Goal: Task Accomplishment & Management: Manage account settings

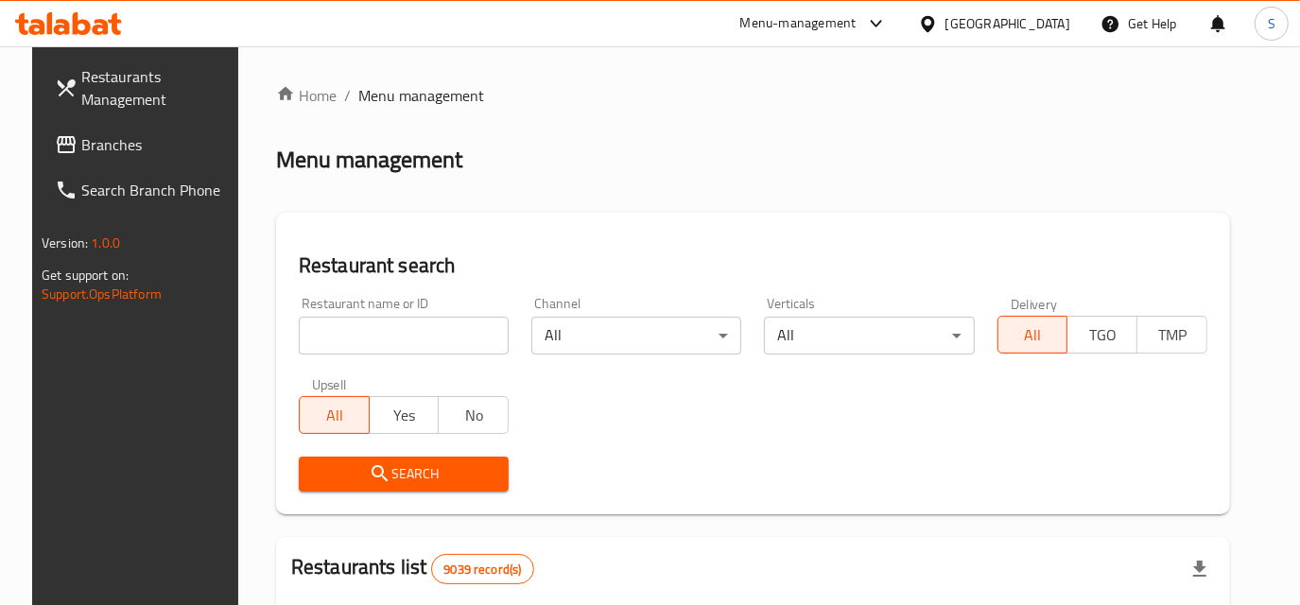
click at [367, 360] on div "Restaurant name or ID Restaurant name or ID" at bounding box center [403, 326] width 233 height 80
click at [383, 344] on input "search" at bounding box center [404, 336] width 210 height 38
type input "blaban"
click button "Search" at bounding box center [404, 474] width 210 height 35
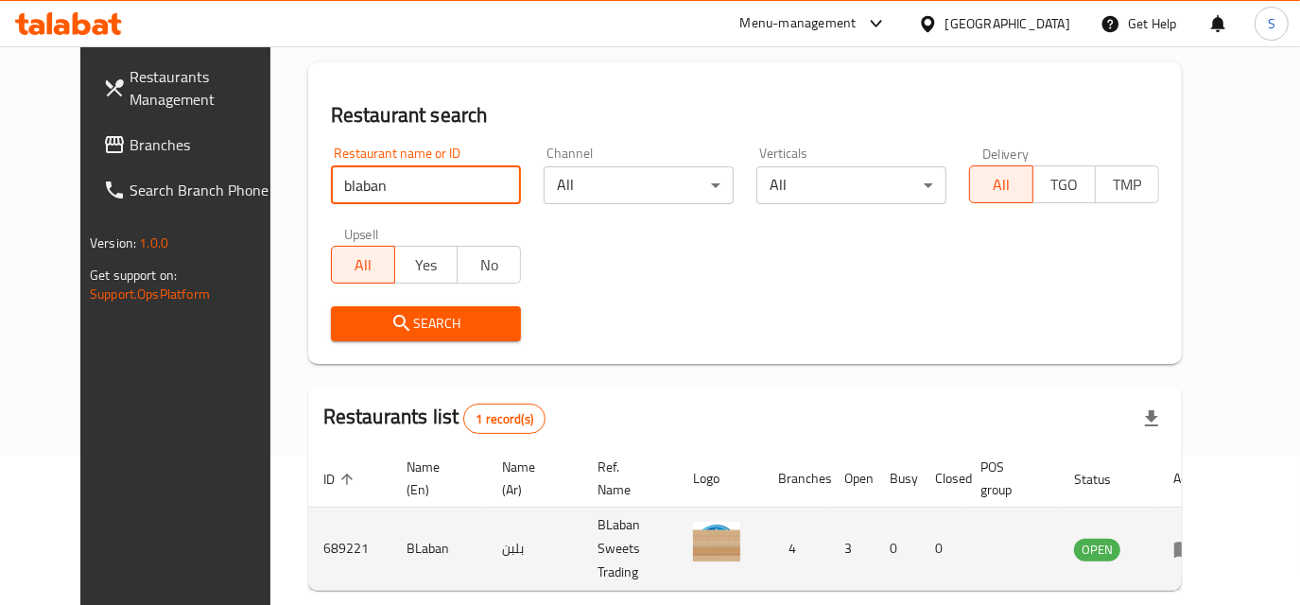
scroll to position [221, 0]
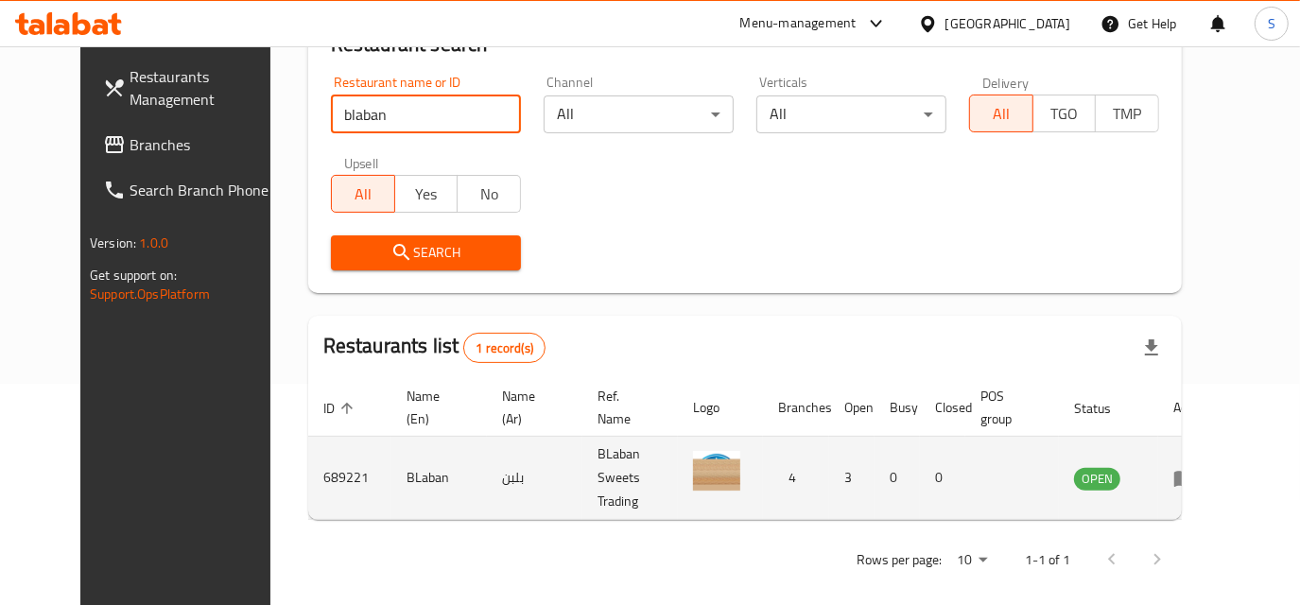
click at [1205, 472] on td "enhanced table" at bounding box center [1190, 478] width 65 height 83
click at [1195, 471] on icon "enhanced table" at bounding box center [1184, 479] width 21 height 16
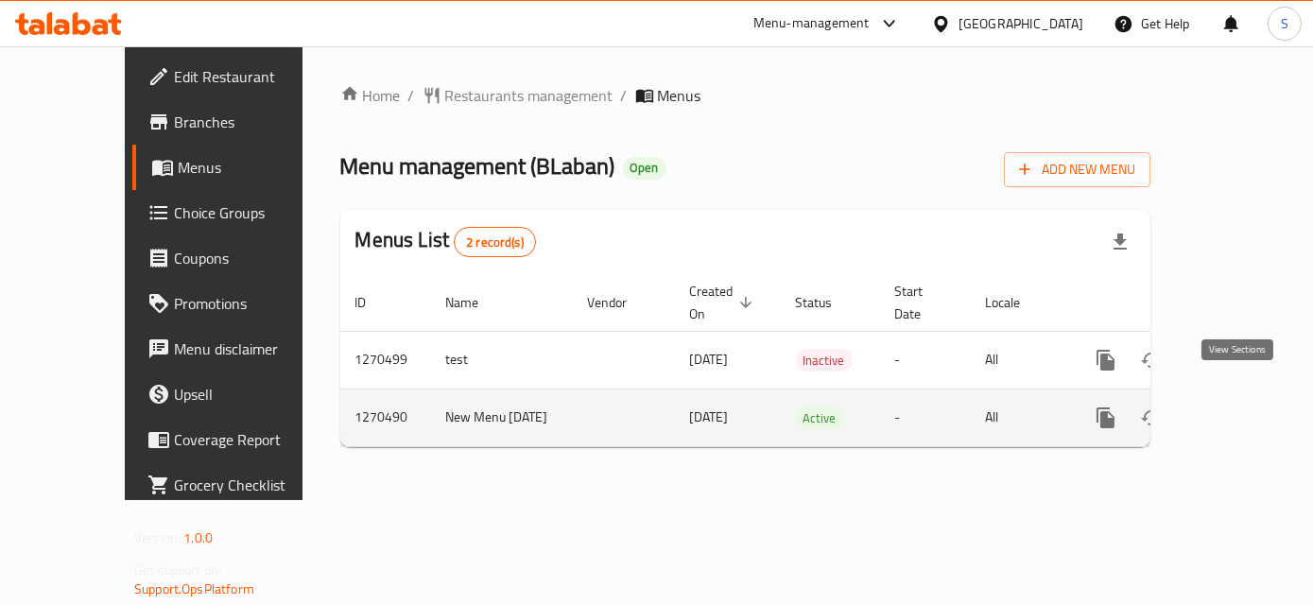
click at [1242, 407] on icon "enhanced table" at bounding box center [1242, 418] width 23 height 23
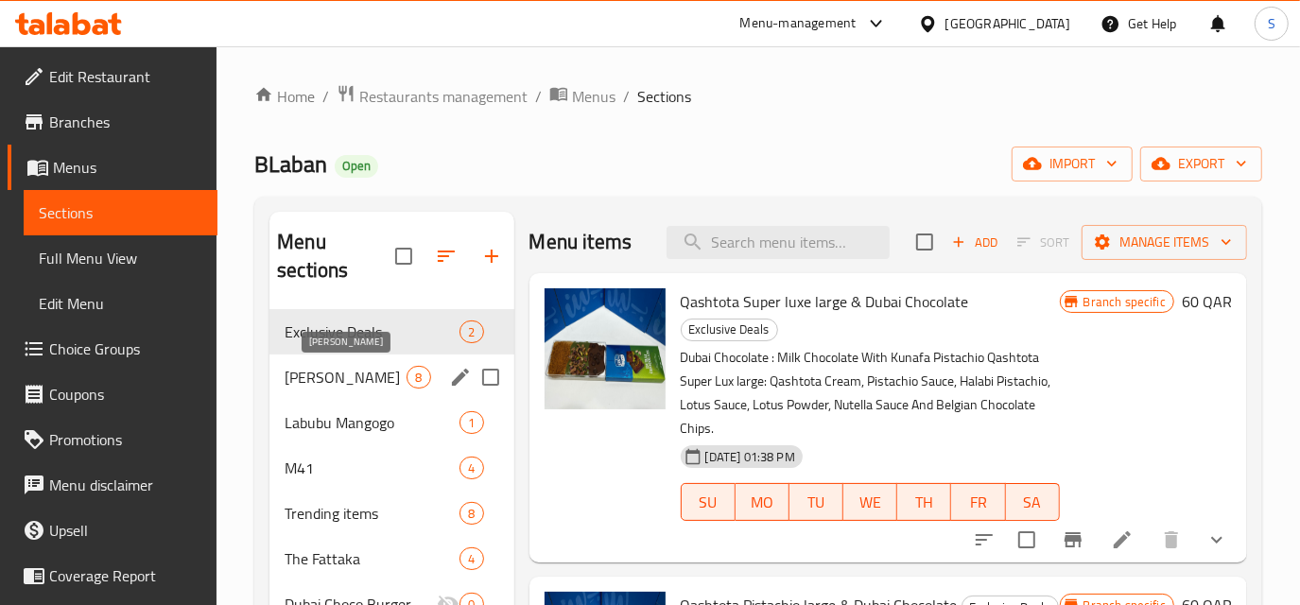
click at [330, 372] on span "[PERSON_NAME]" at bounding box center [346, 377] width 122 height 23
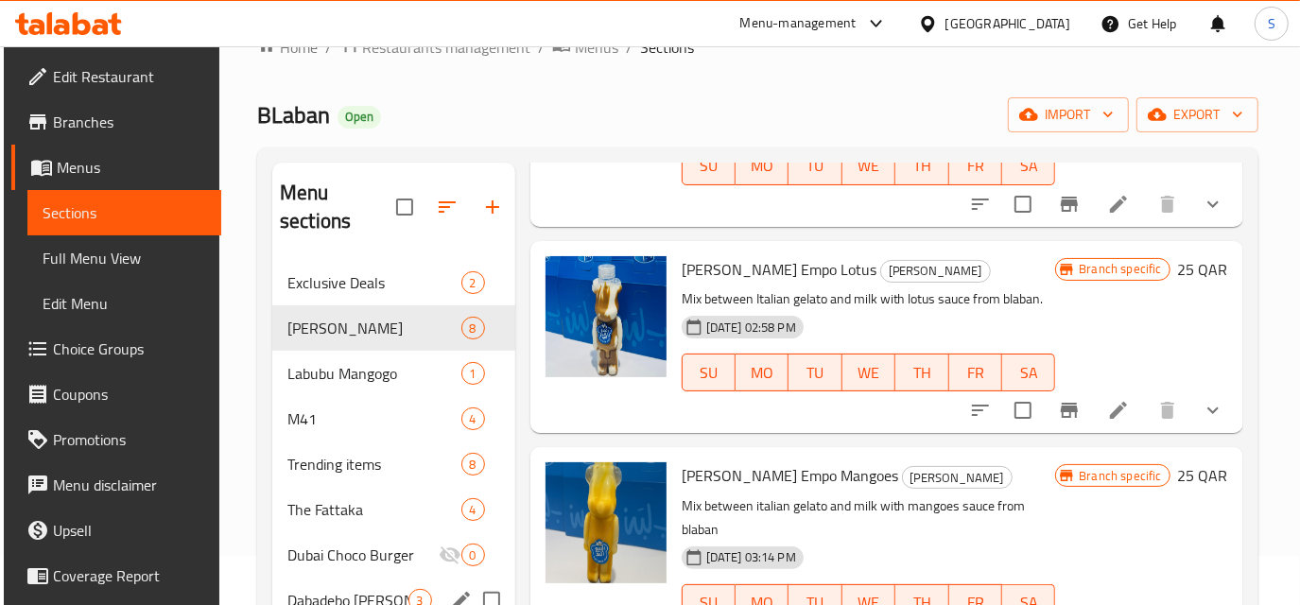
scroll to position [48, 0]
click at [386, 371] on span "Labubu Mangogo" at bounding box center [347, 374] width 121 height 23
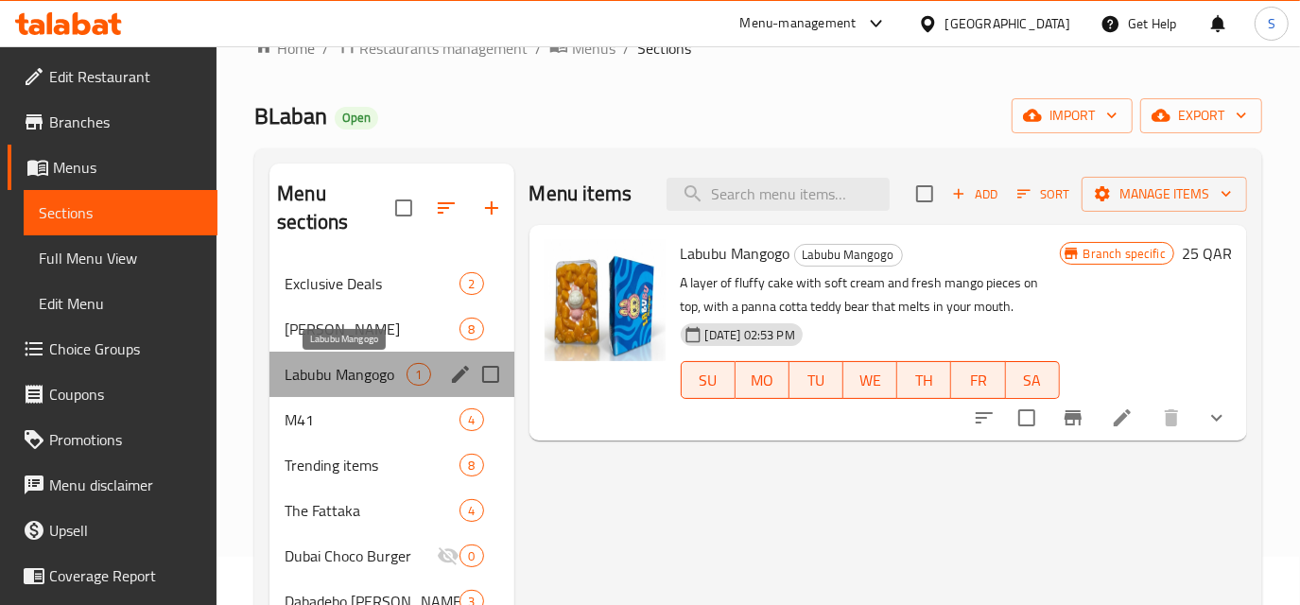
click at [401, 375] on span "Labubu Mangogo" at bounding box center [346, 374] width 122 height 23
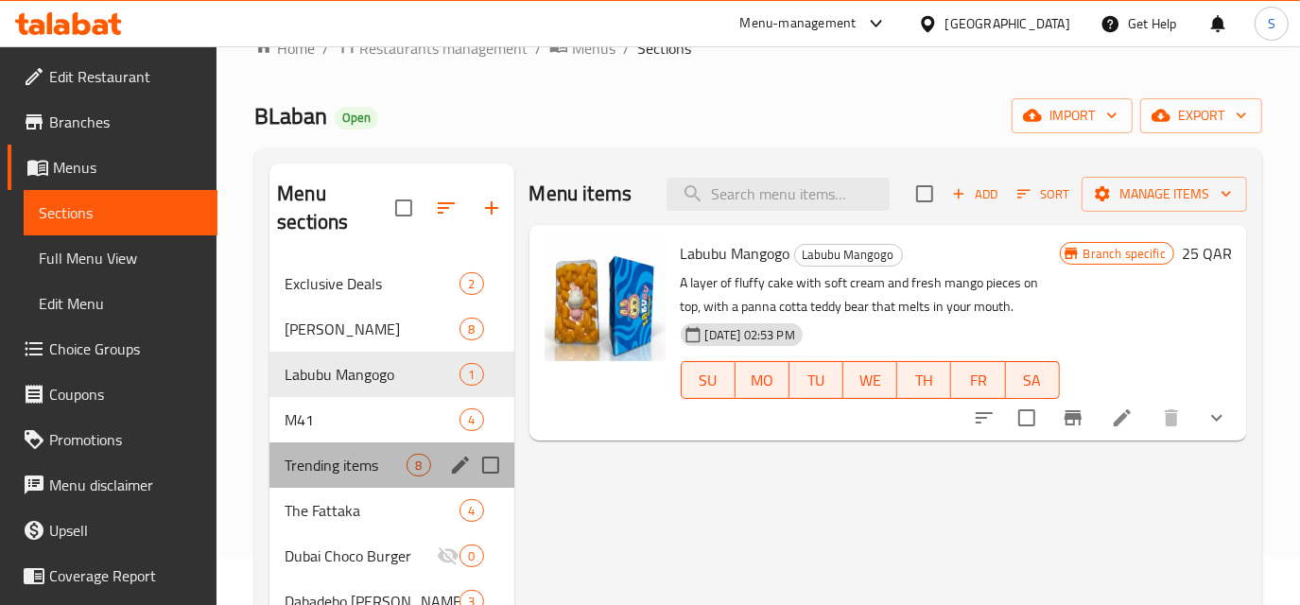
click at [435, 471] on div "Trending items 8" at bounding box center [391, 465] width 244 height 45
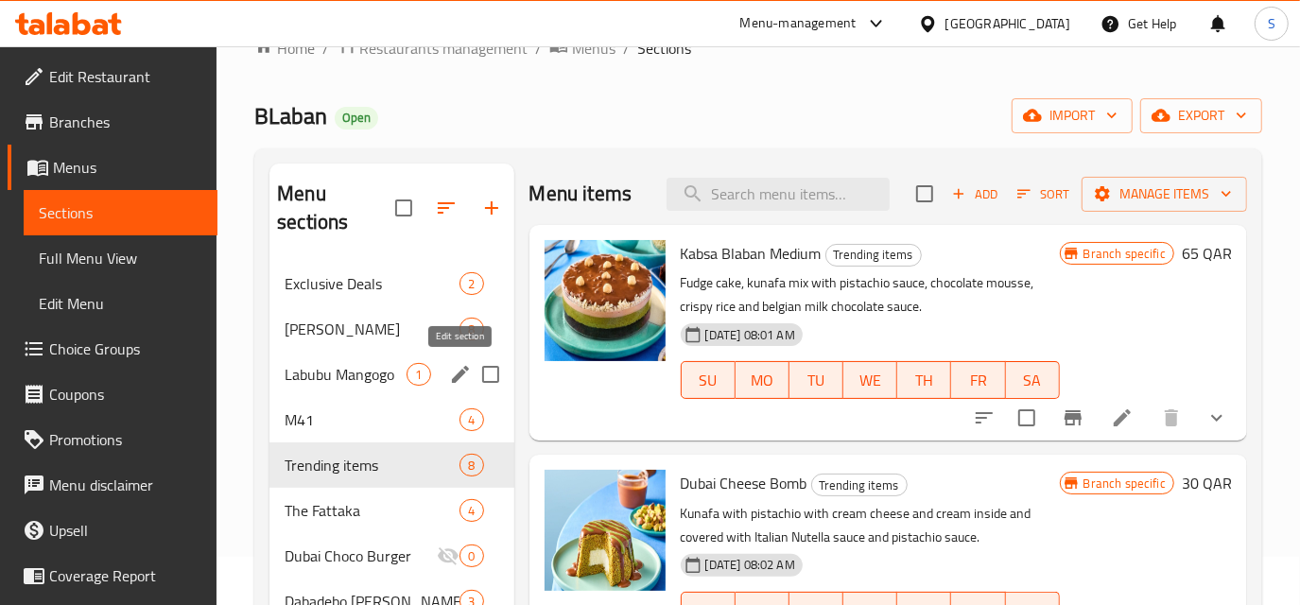
click at [451, 382] on icon "edit" at bounding box center [460, 374] width 23 height 23
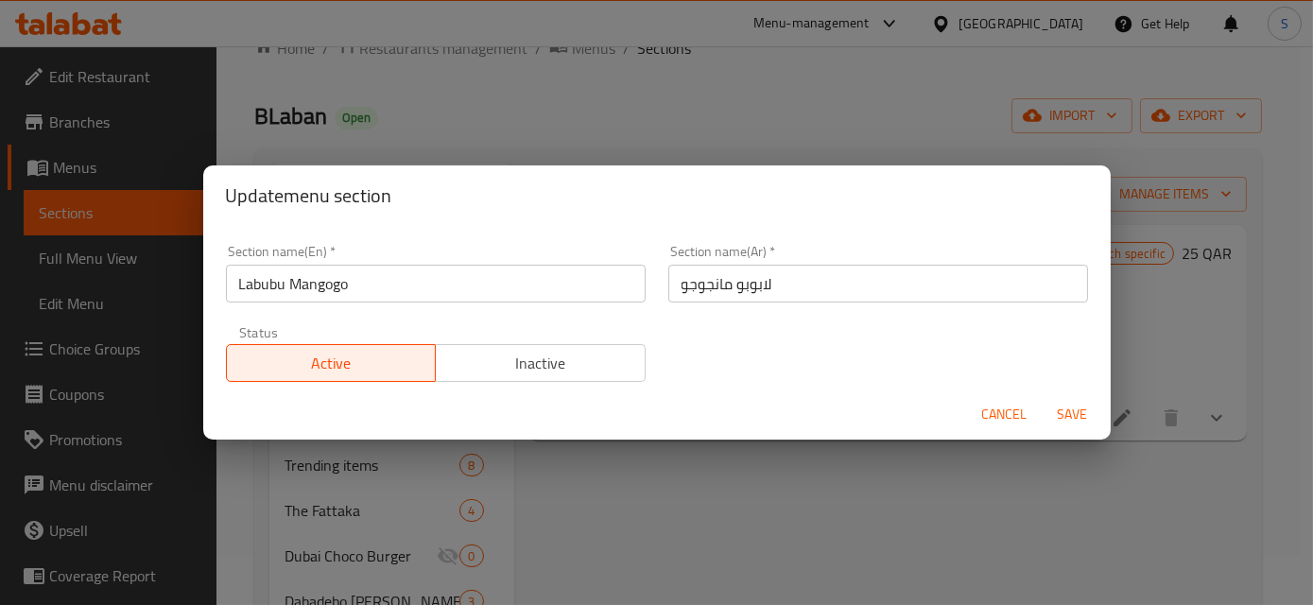
click at [1009, 410] on span "Cancel" at bounding box center [1004, 415] width 45 height 24
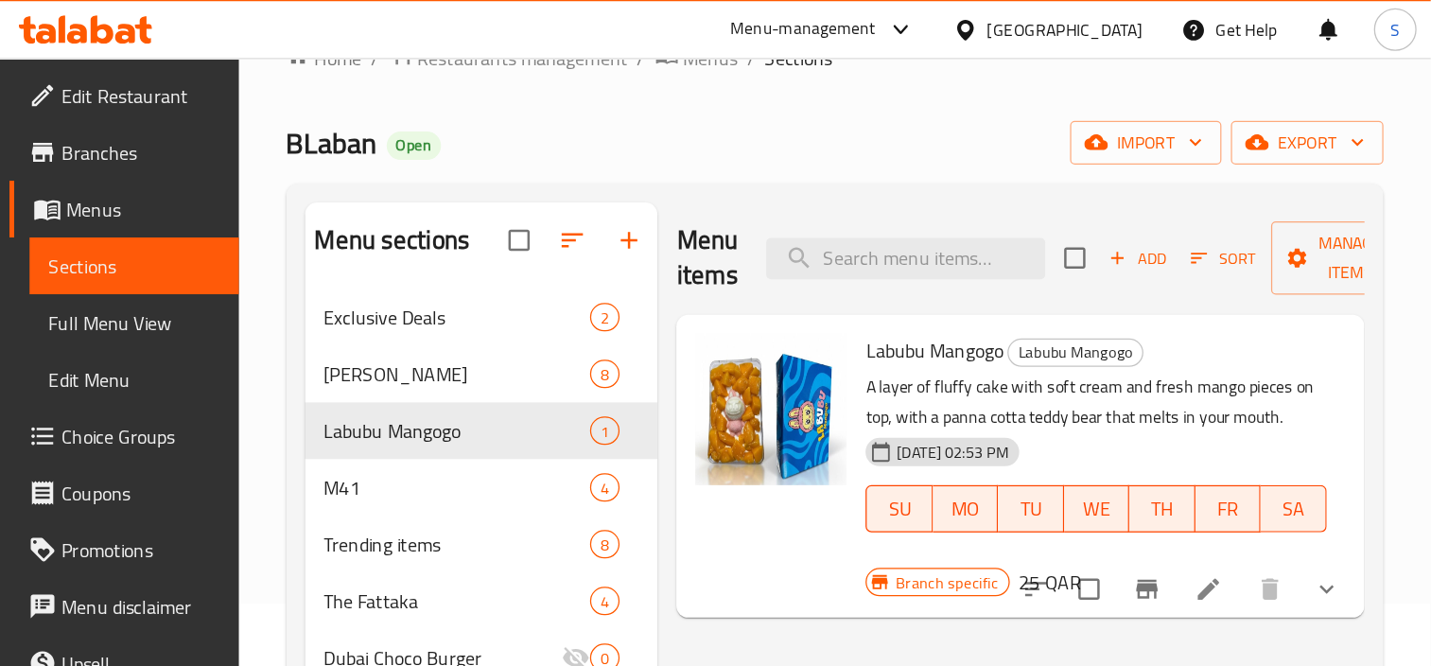
scroll to position [49, 0]
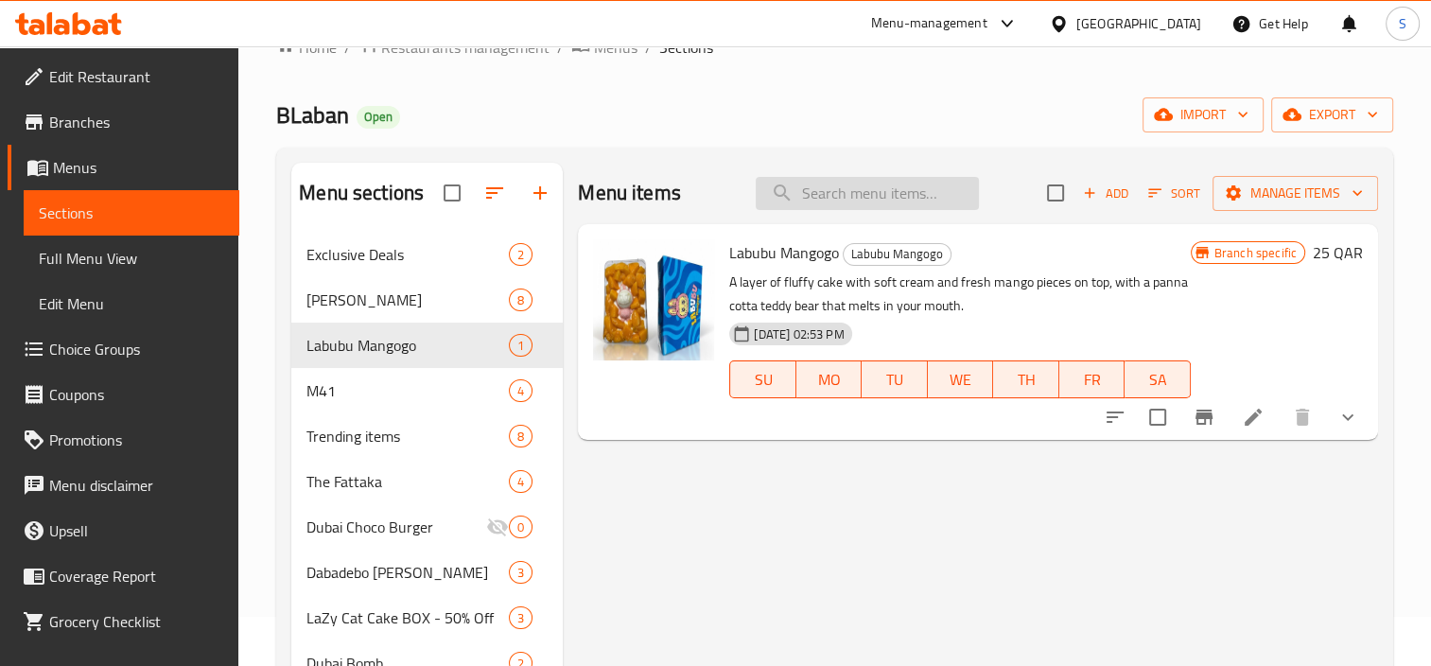
click at [860, 178] on input "search" at bounding box center [866, 193] width 223 height 33
paste input "Magnum Crepe [GEOGRAPHIC_DATA]"
type input "Magnum Crepe [GEOGRAPHIC_DATA]"
